Goal: Transaction & Acquisition: Purchase product/service

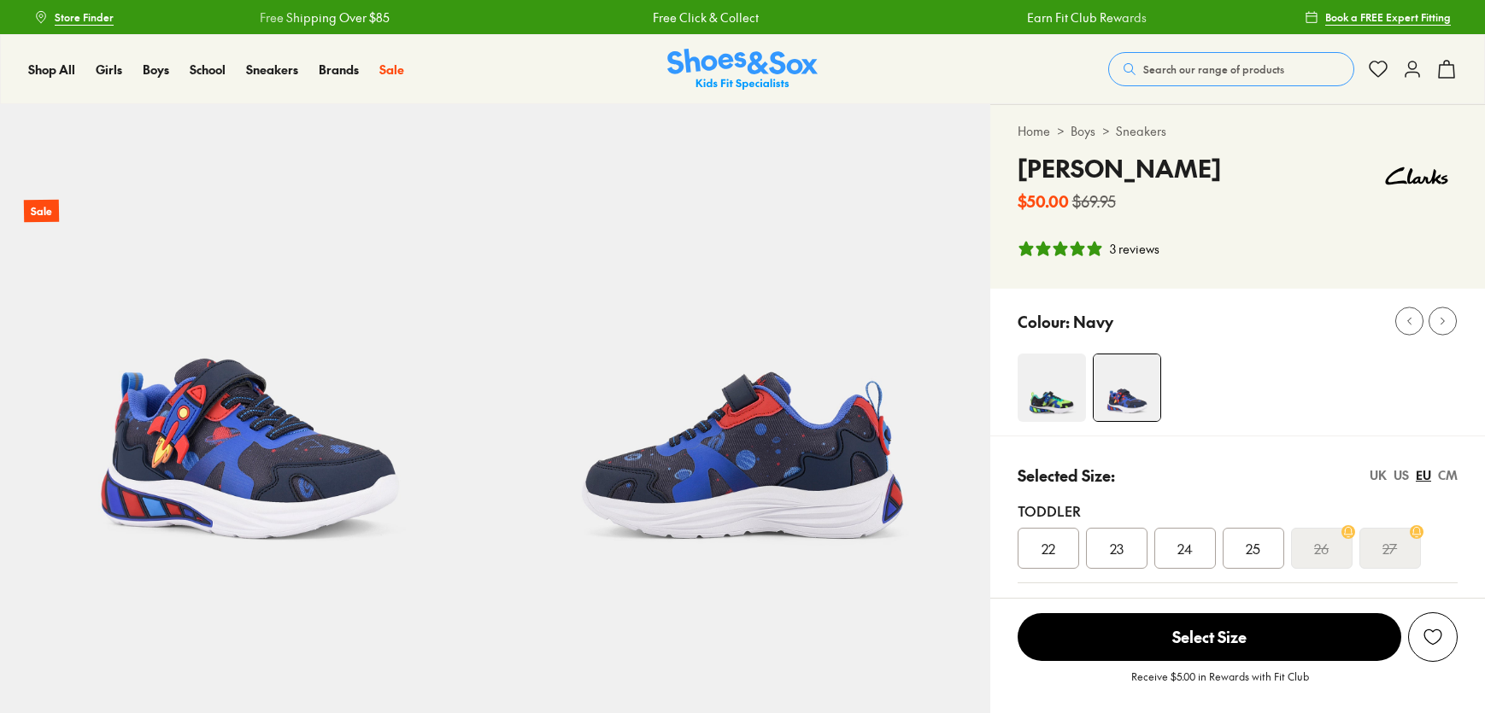
select select "*"
click at [724, 73] on img at bounding box center [742, 70] width 150 height 42
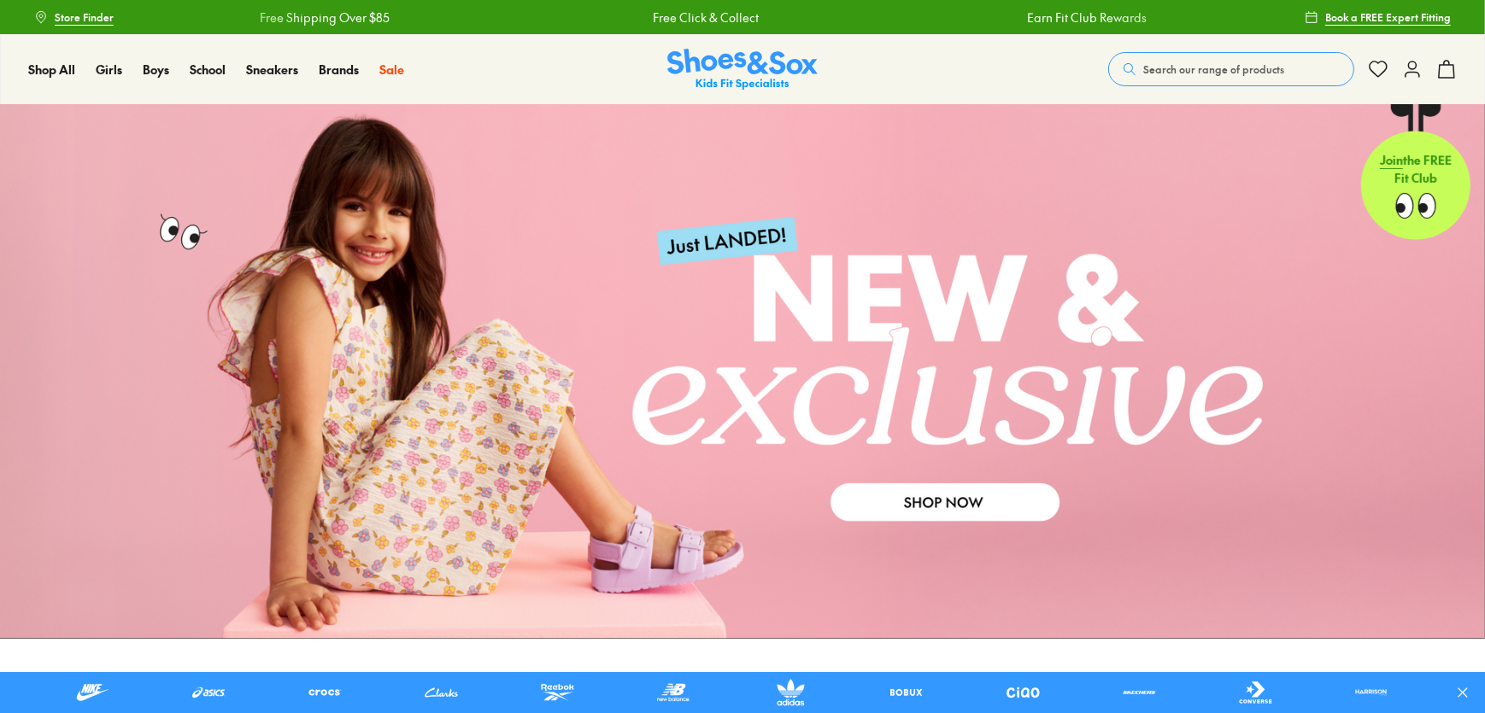
drag, startPoint x: 735, startPoint y: 68, endPoint x: 662, endPoint y: 50, distance: 75.0
click at [666, 44] on div "Shop All Shop All Shop All New Arrivals Up to 40% Off Sale Online Only Best Sel…" at bounding box center [742, 69] width 1485 height 70
drag, startPoint x: 704, startPoint y: 64, endPoint x: 700, endPoint y: 73, distance: 9.6
click at [705, 63] on img at bounding box center [742, 70] width 150 height 42
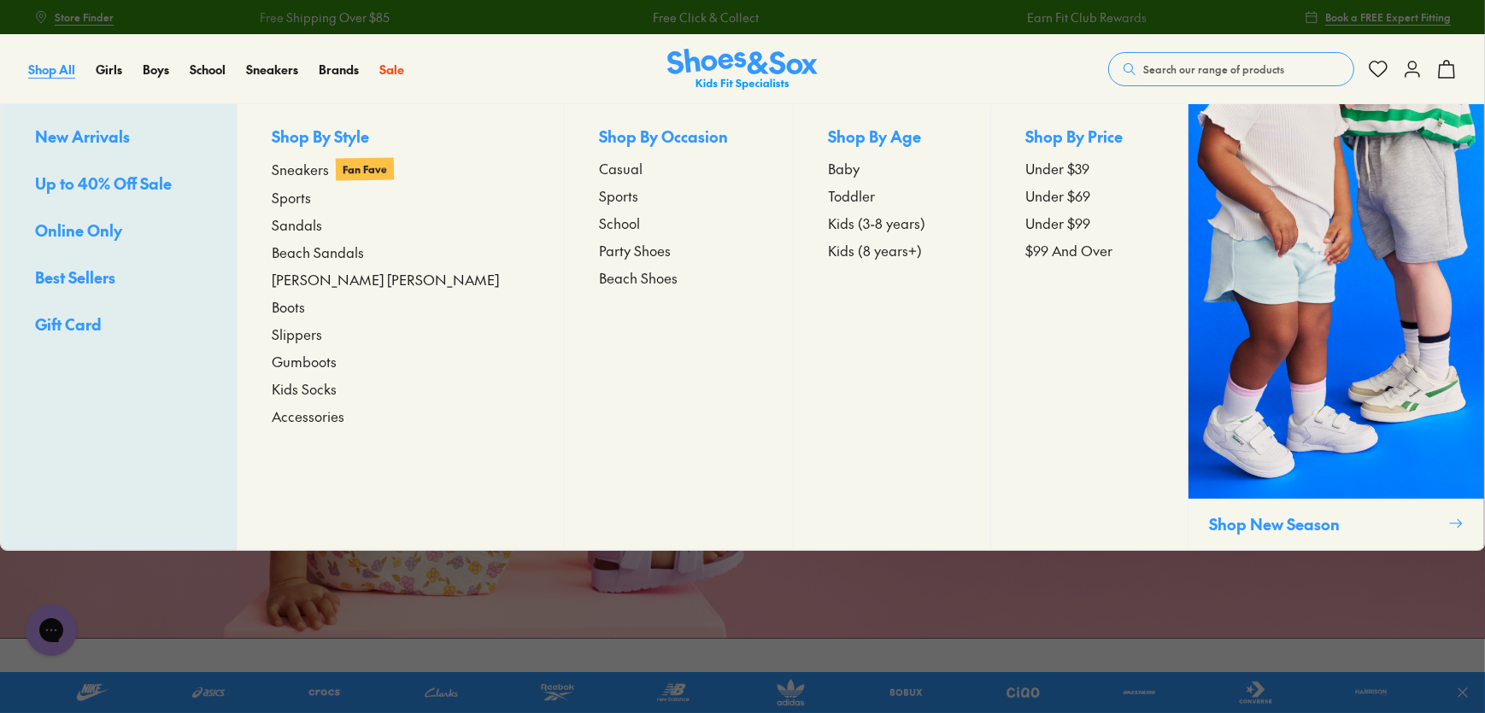
click at [65, 63] on span "Shop All" at bounding box center [51, 69] width 47 height 17
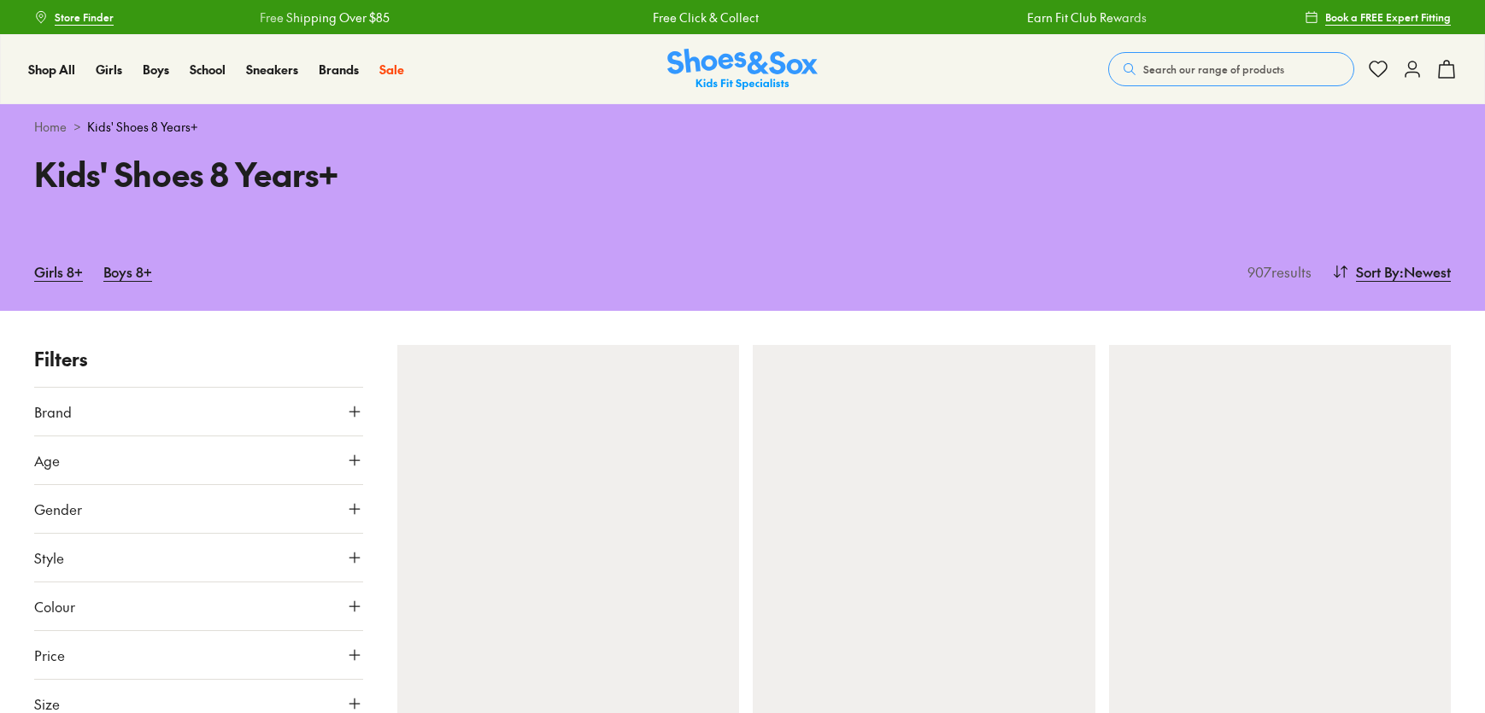
drag, startPoint x: 0, startPoint y: 0, endPoint x: 1044, endPoint y: 126, distance: 1051.5
click at [1073, 167] on div "Kids' Shoes 8 Years+" at bounding box center [742, 190] width 1485 height 83
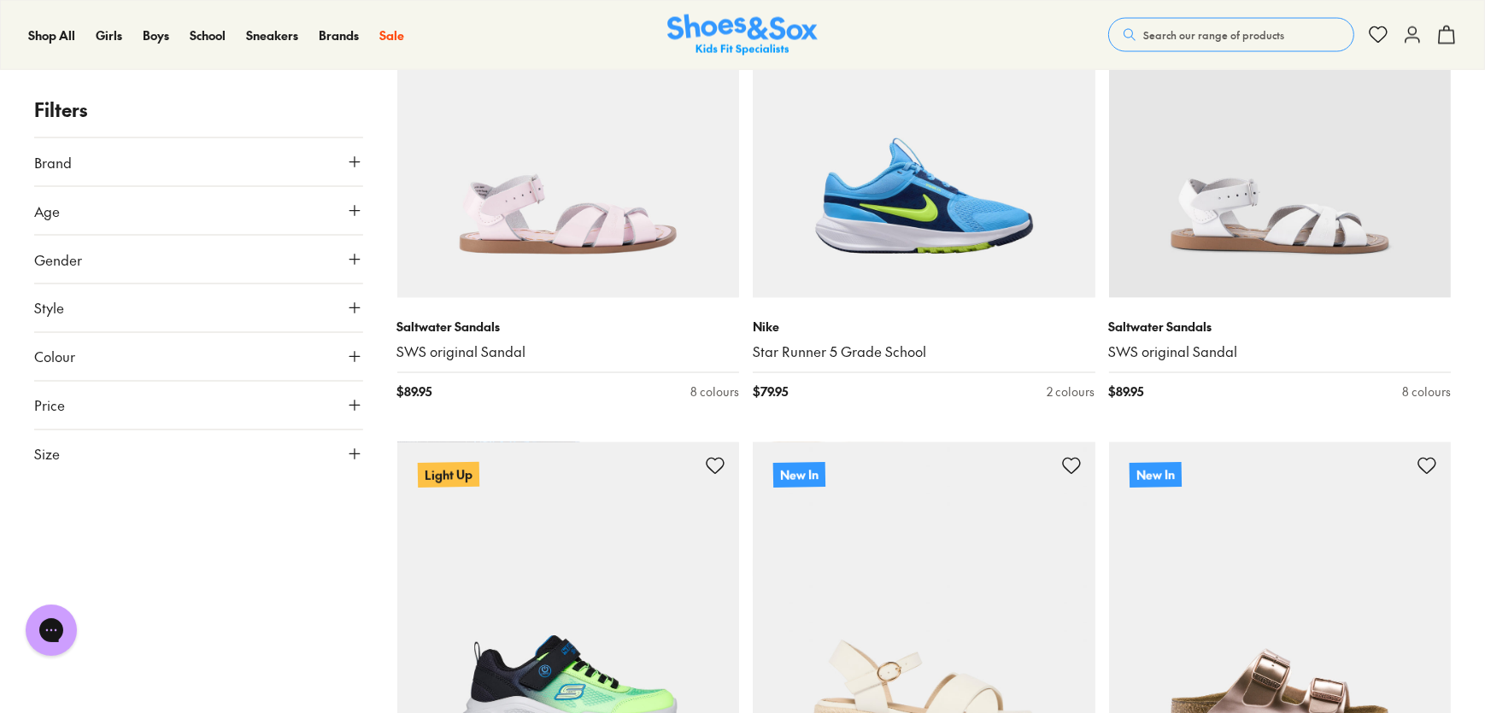
scroll to position [3805, 0]
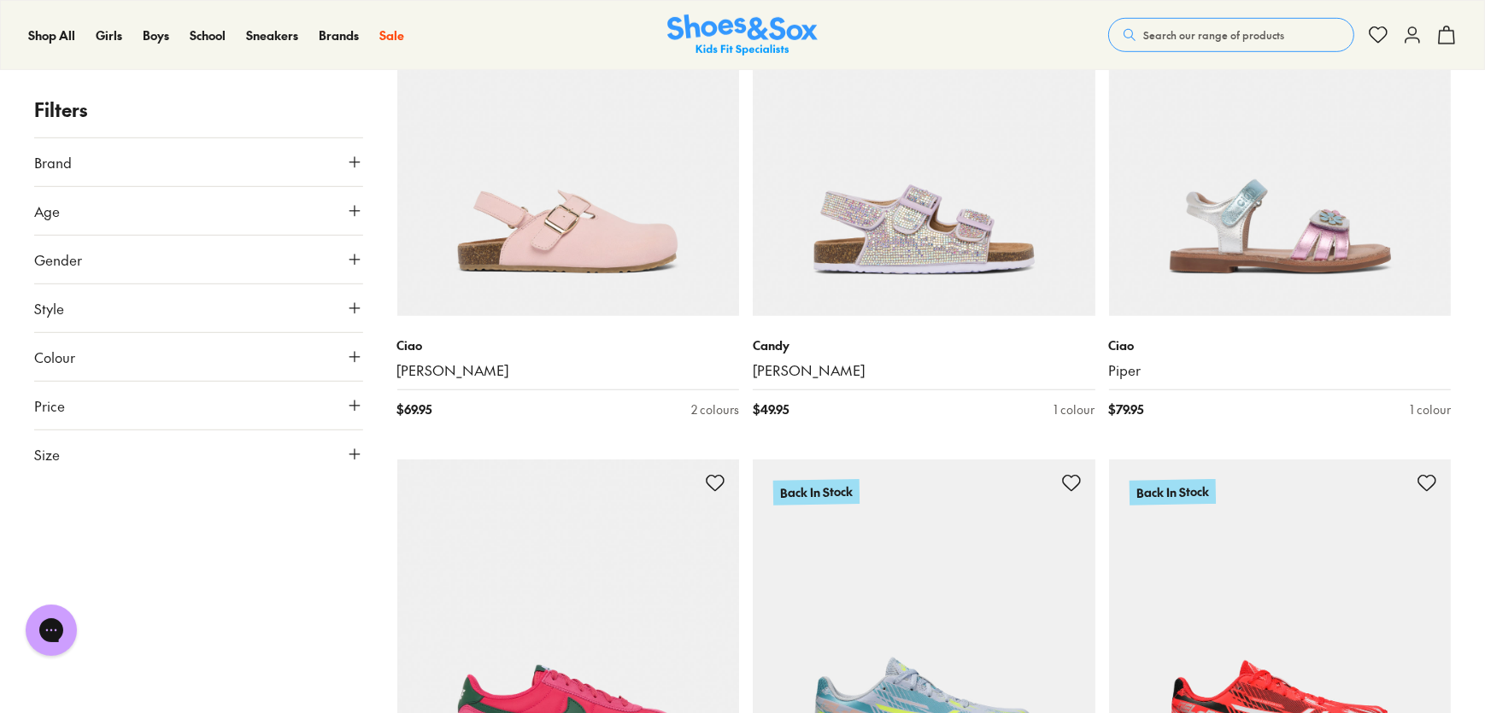
scroll to position [9862, 0]
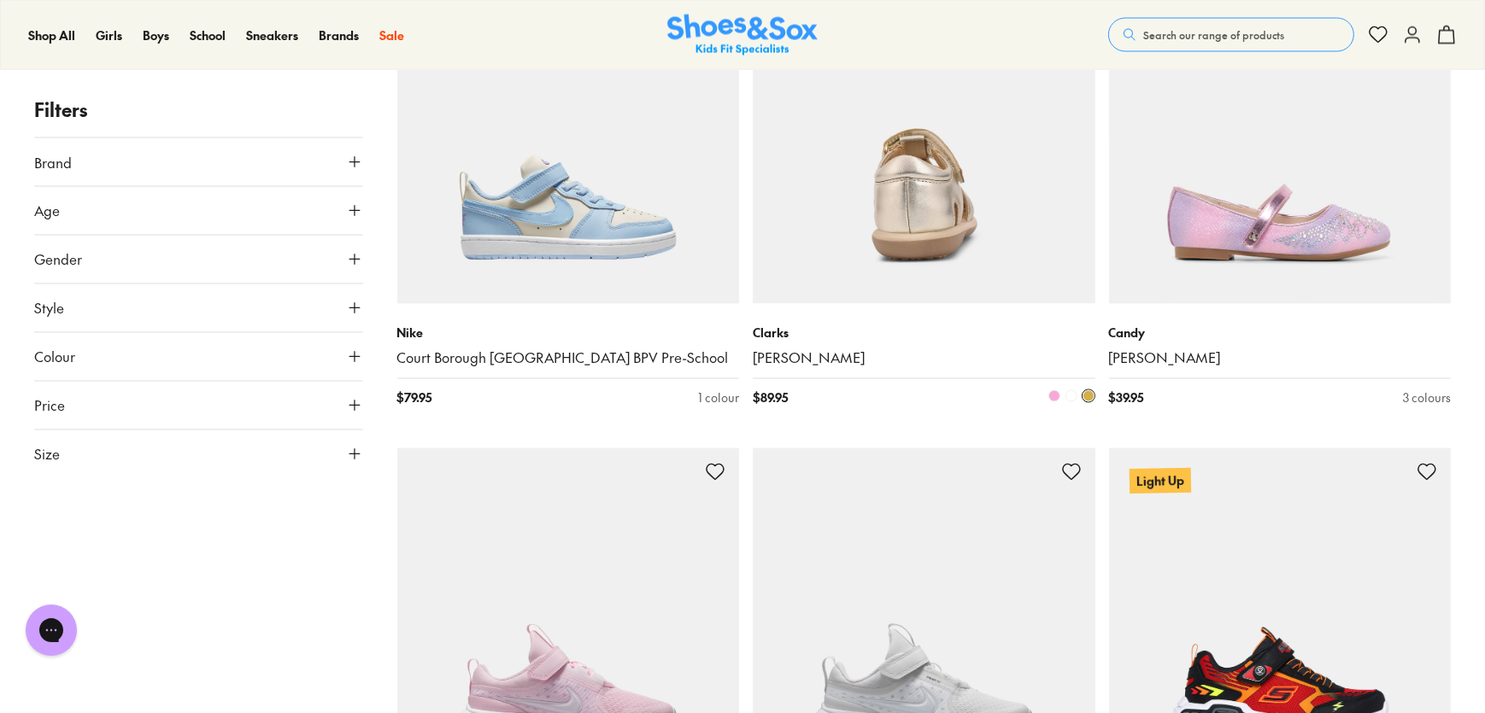
scroll to position [12129, 0]
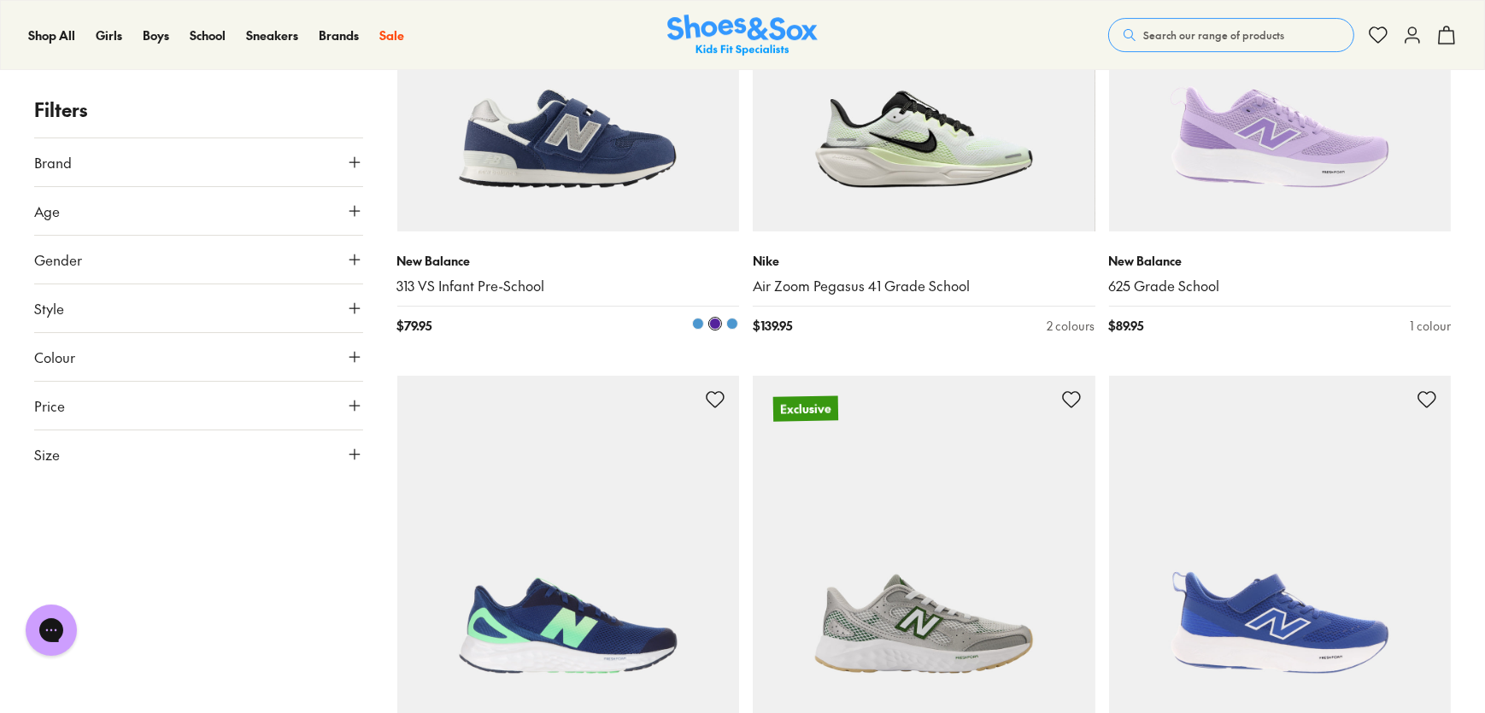
scroll to position [23919, 0]
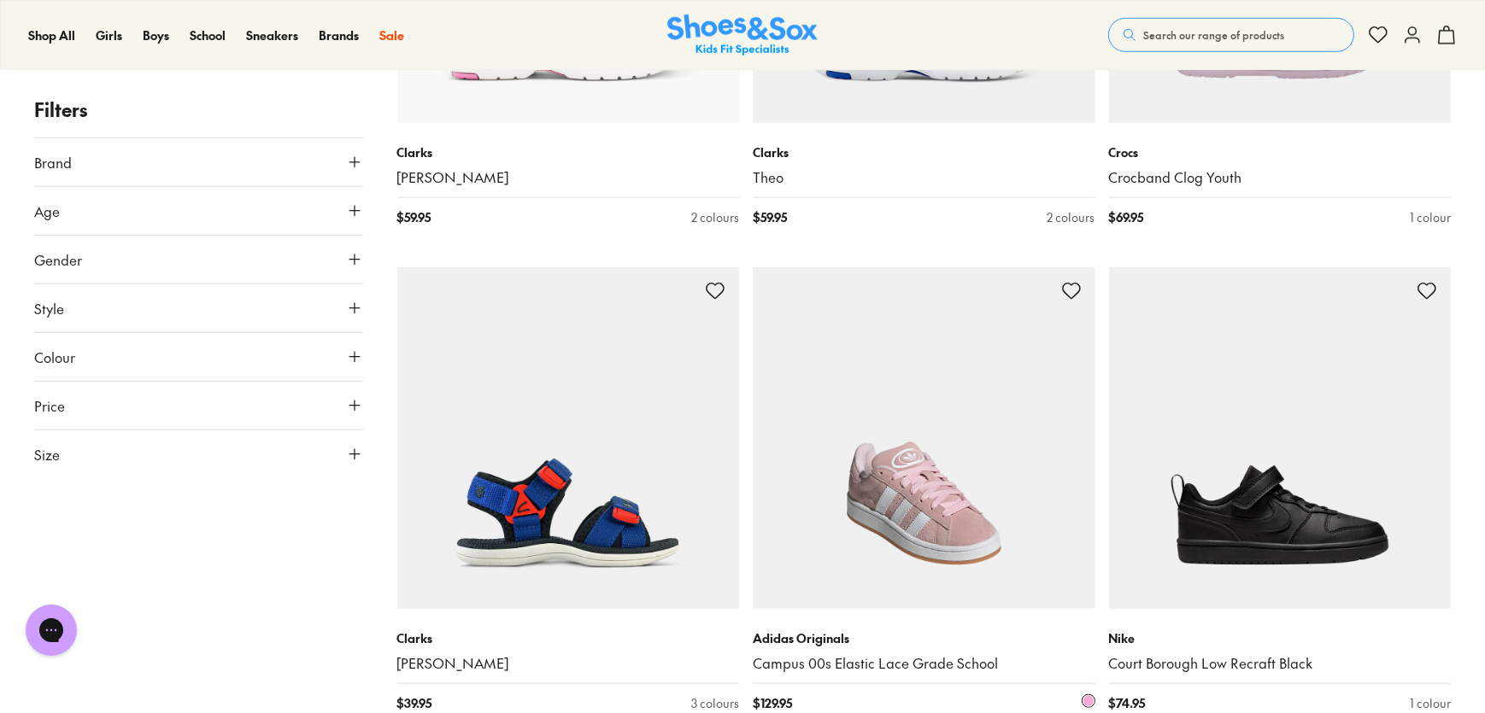
scroll to position [26482, 0]
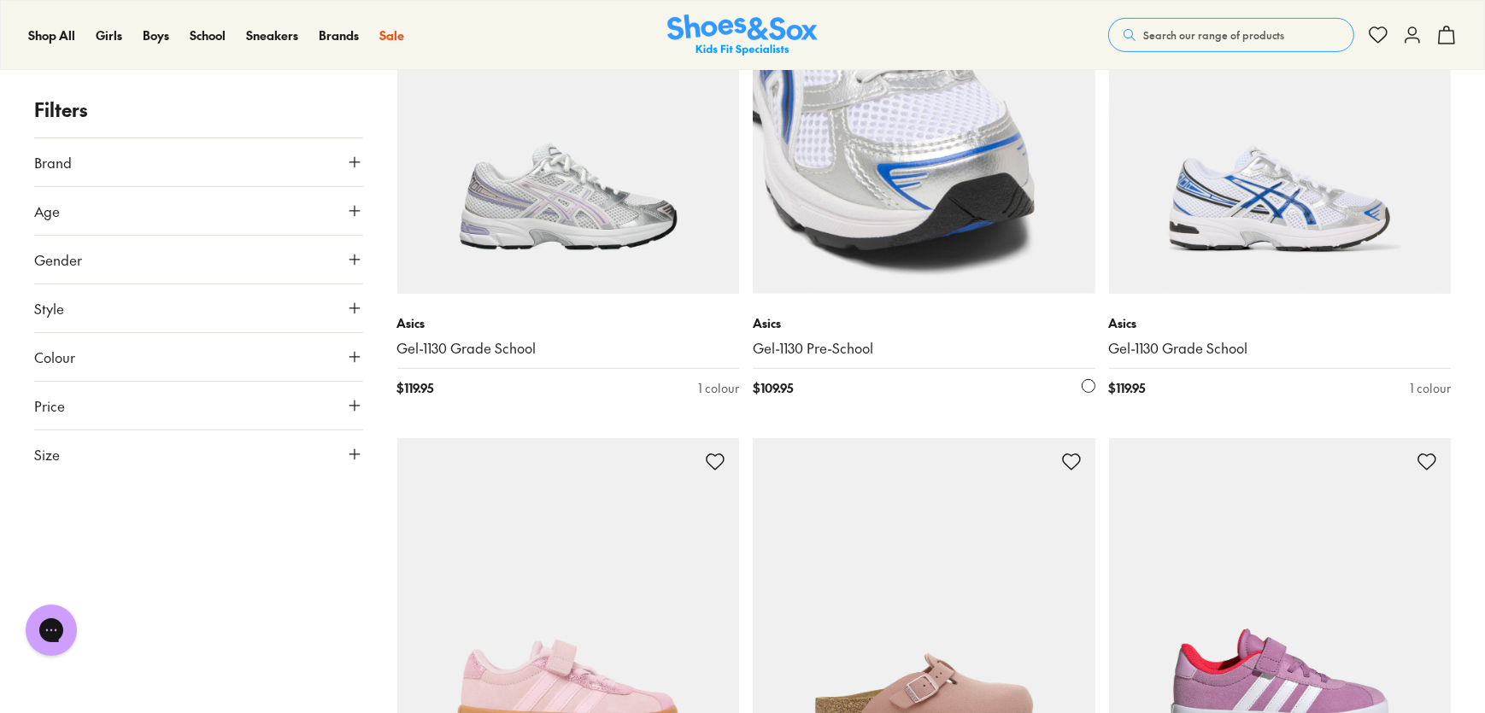
scroll to position [33316, 0]
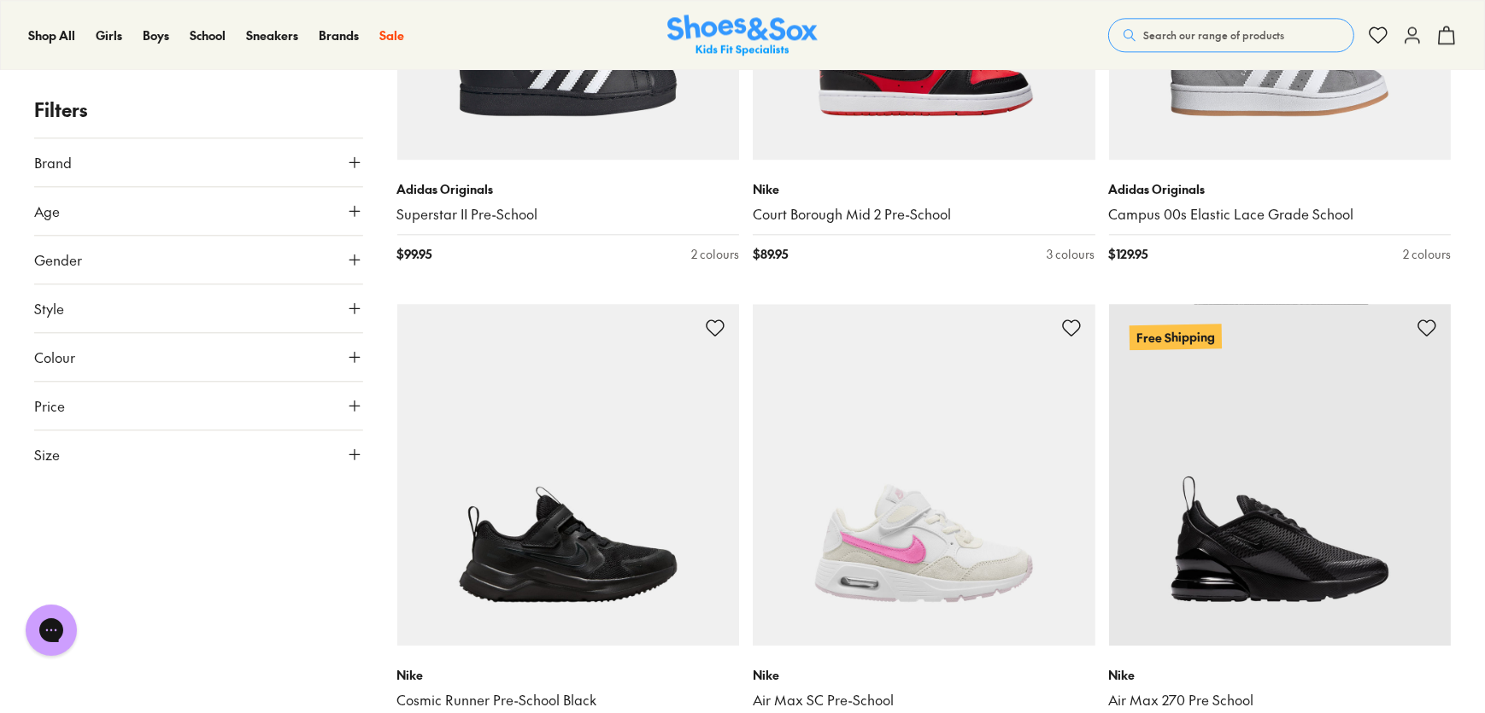
scroll to position [38053, 0]
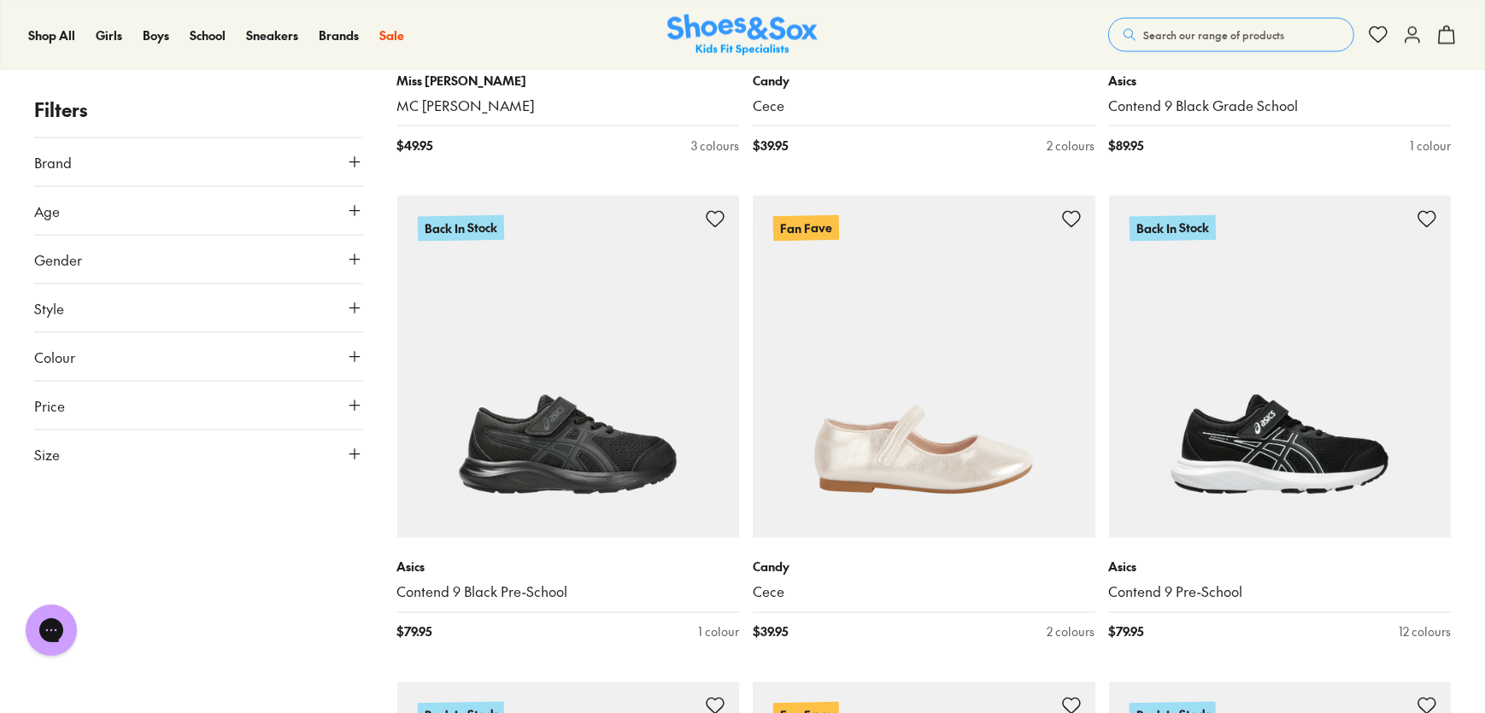
scroll to position [44499, 0]
